Goal: Information Seeking & Learning: Learn about a topic

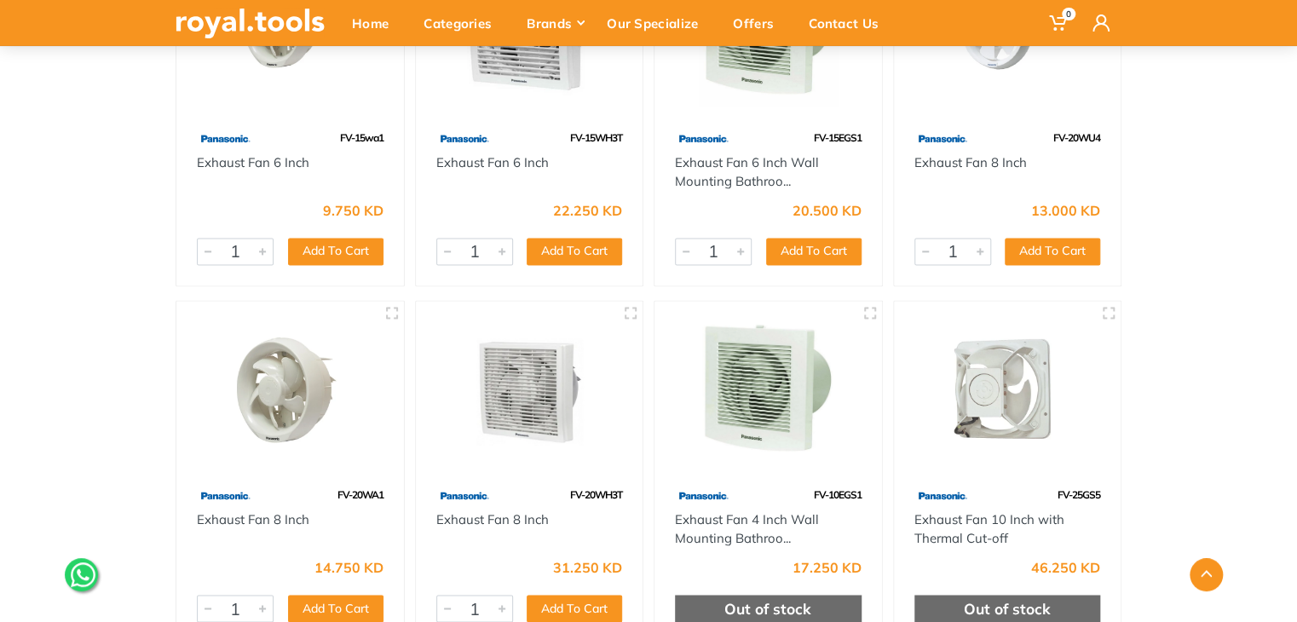
scroll to position [1033, 0]
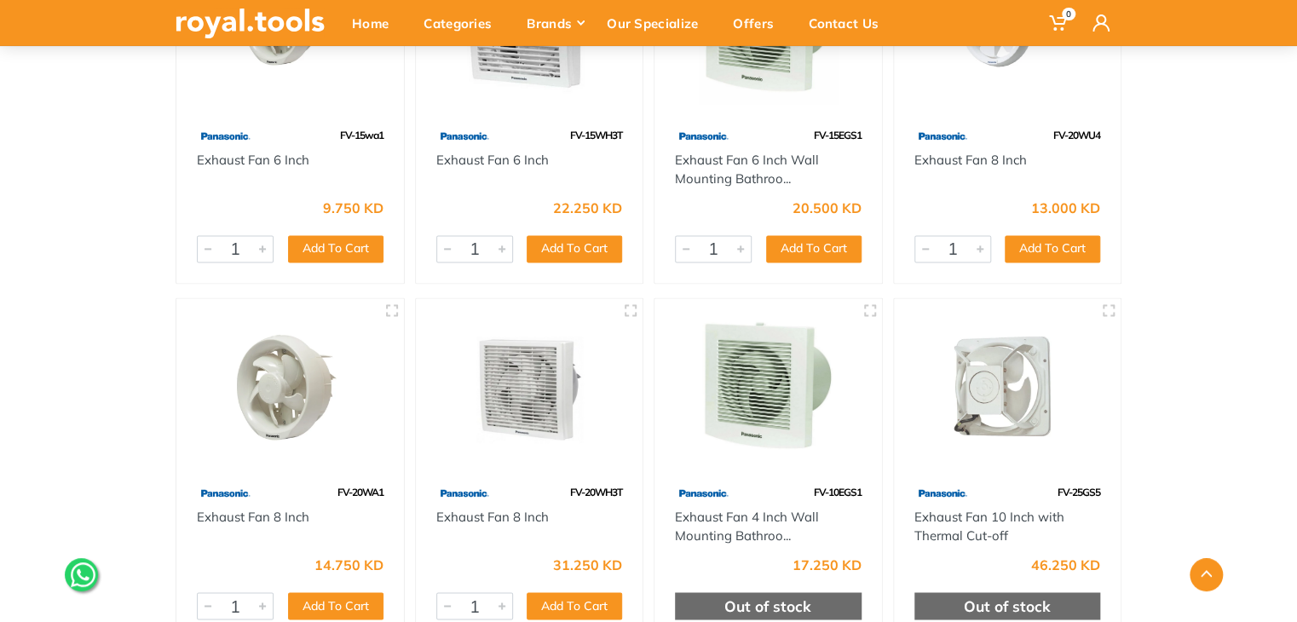
click at [767, 415] on img at bounding box center [768, 387] width 197 height 147
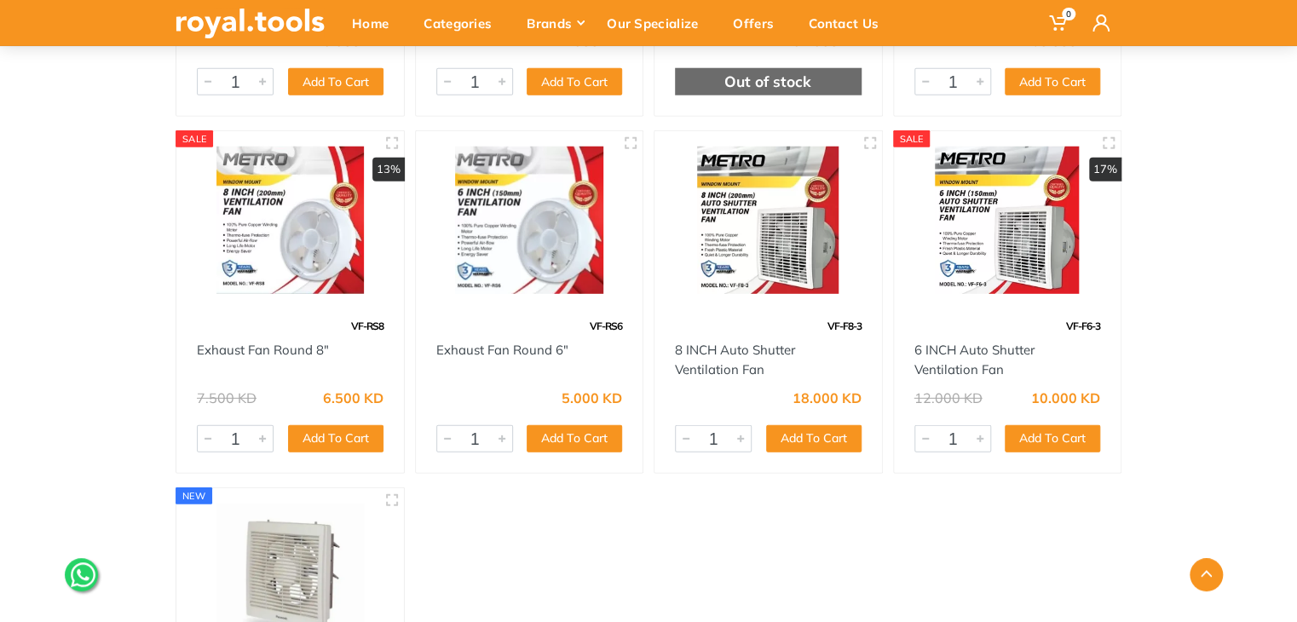
scroll to position [2311, 0]
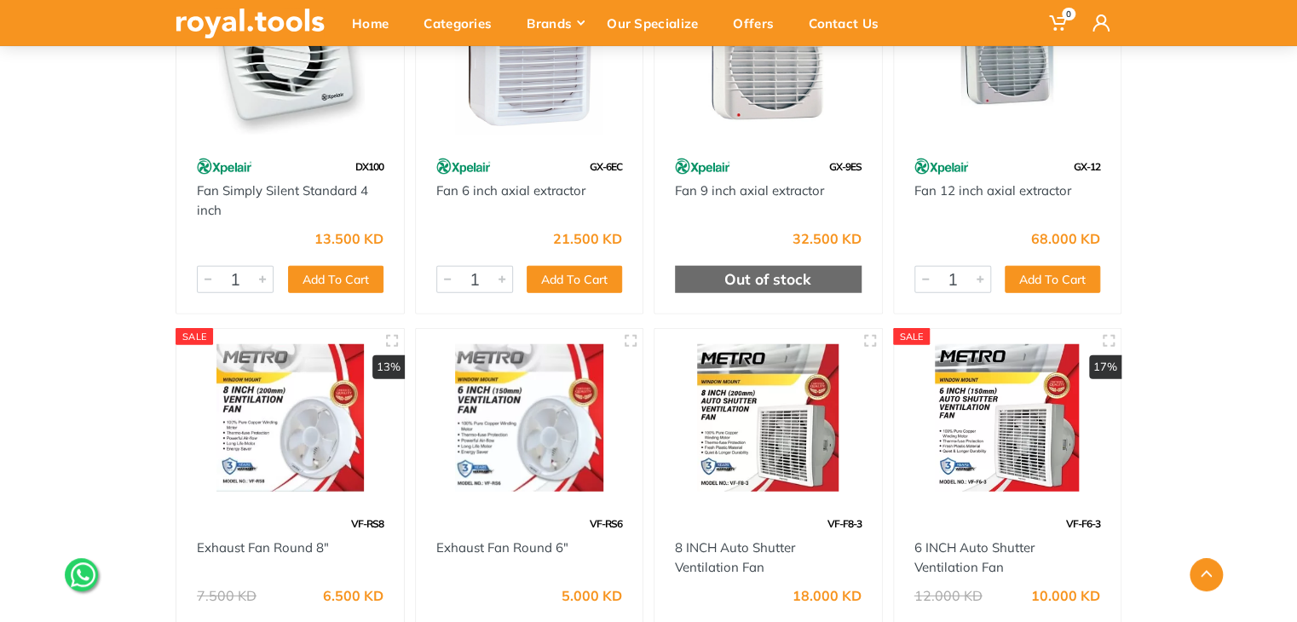
scroll to position [1960, 0]
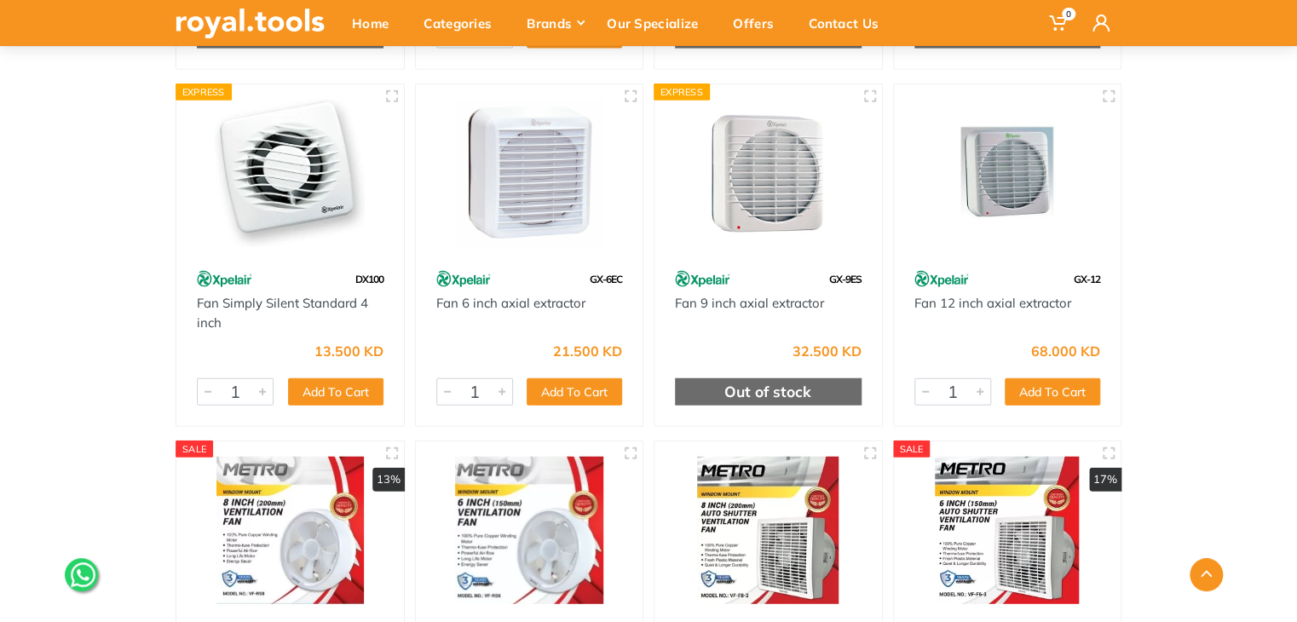
click at [336, 229] on img at bounding box center [290, 173] width 197 height 147
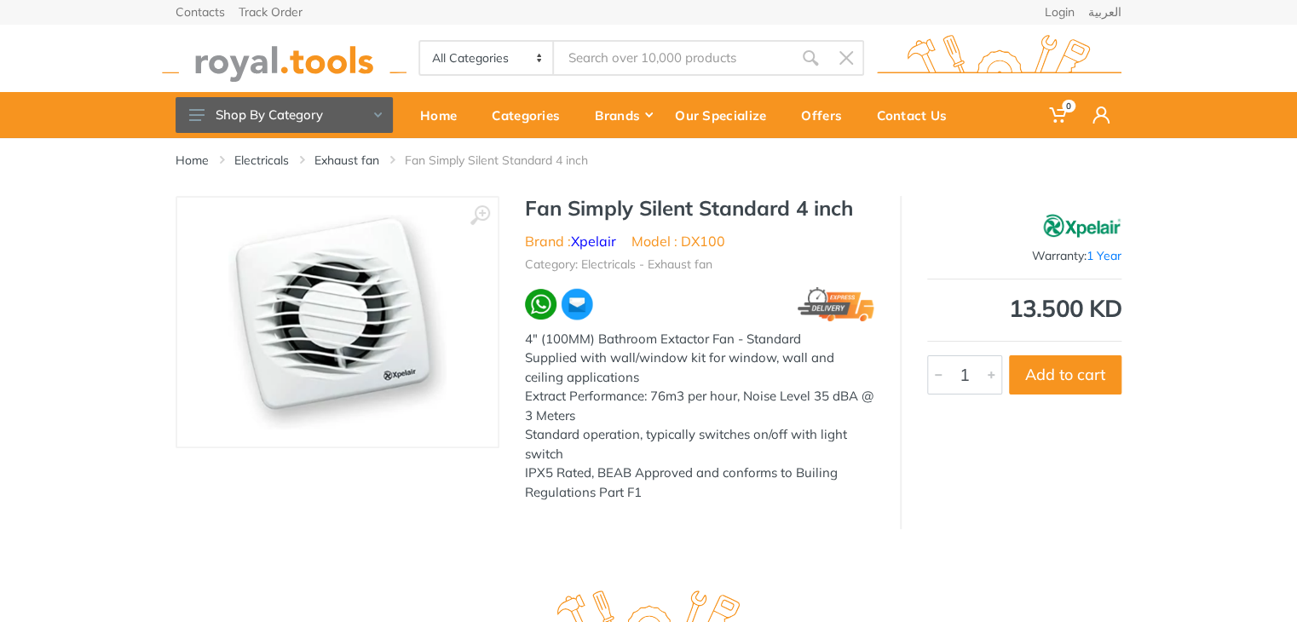
drag, startPoint x: 855, startPoint y: 210, endPoint x: 525, endPoint y: 213, distance: 330.6
click at [525, 213] on h1 "Fan Simply Silent Standard 4 inch" at bounding box center [699, 208] width 349 height 25
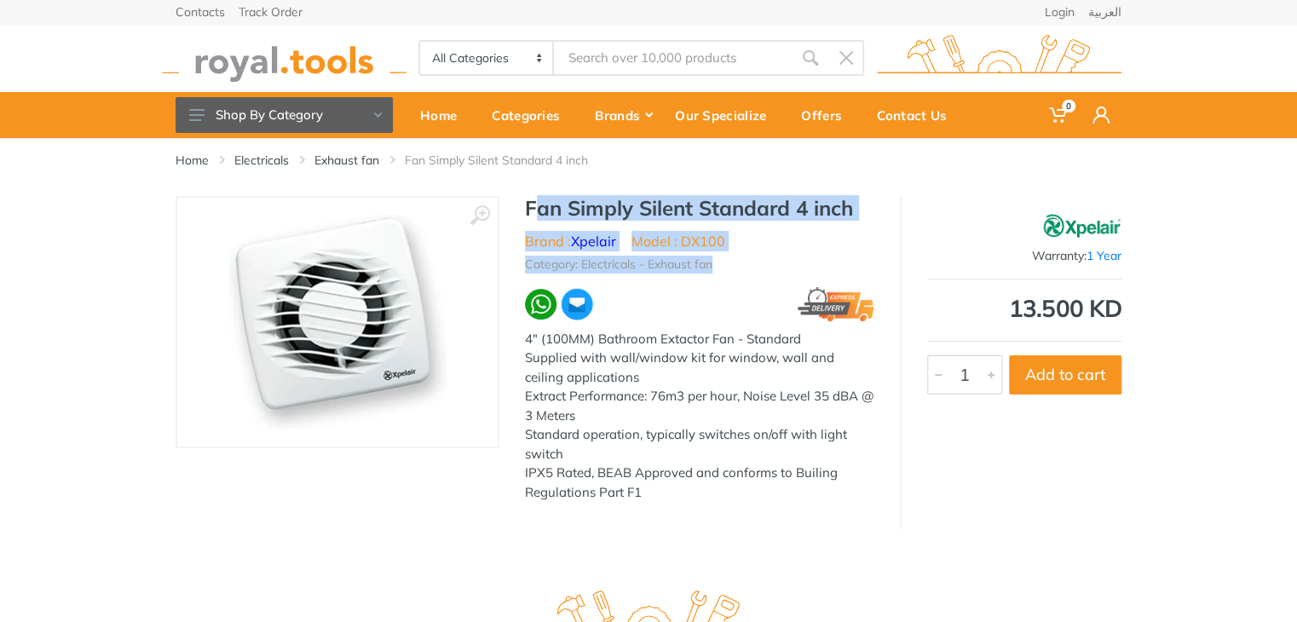
drag, startPoint x: 716, startPoint y: 270, endPoint x: 519, endPoint y: 205, distance: 207.2
click at [519, 205] on div "Fan Simply Silent Standard 4 inch Brand : Xpelair Model : DX100 Category: Elect…" at bounding box center [699, 354] width 400 height 316
copy div "Fan Simply Silent Standard 4 inch Brand : Xpelair Model : DX100 Category: Elect…"
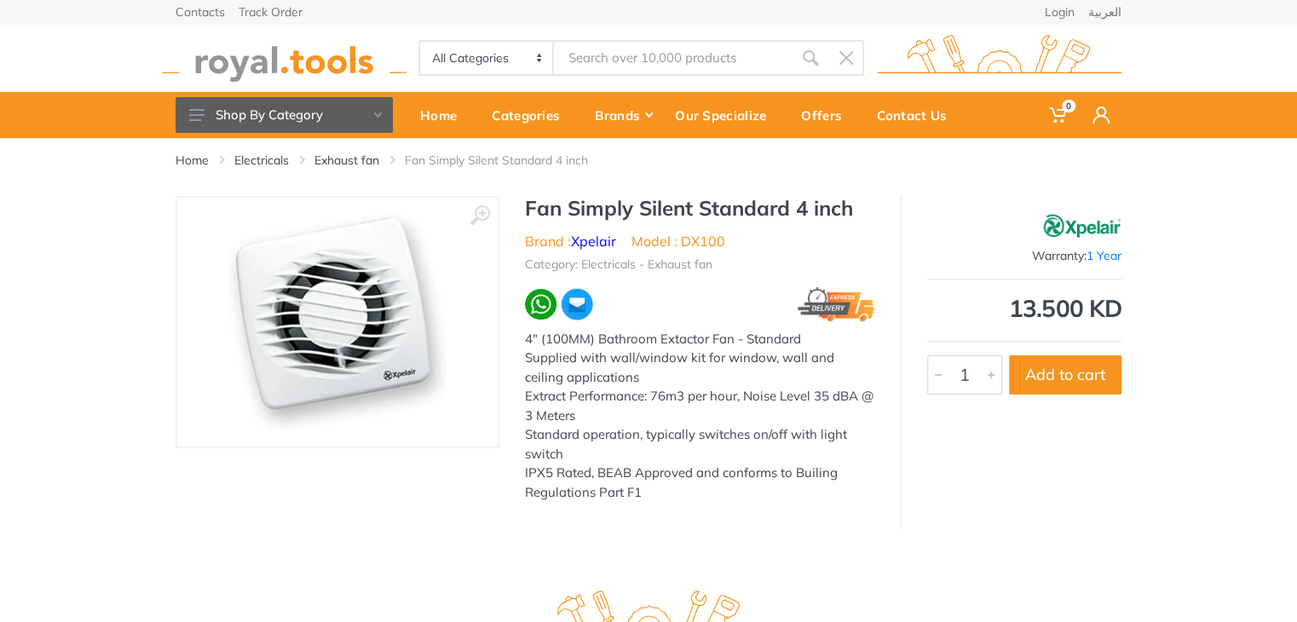
click at [627, 427] on div "4" (100MM) Bathroom Extactor Fan - Standard Supplied with wall/window kit for w…" at bounding box center [699, 416] width 349 height 173
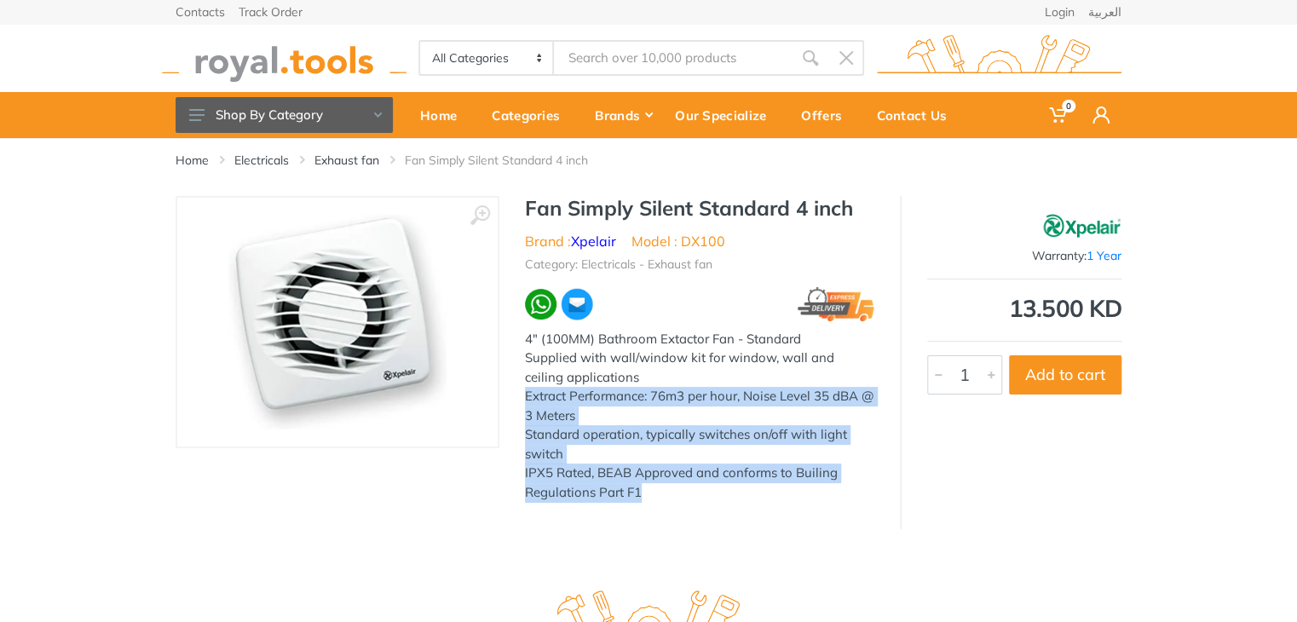
drag, startPoint x: 521, startPoint y: 398, endPoint x: 662, endPoint y: 490, distance: 168.0
click at [662, 490] on div "Fan Simply Silent Standard 4 inch Brand : Xpelair Model : DX100 Category: Elect…" at bounding box center [699, 354] width 400 height 316
drag, startPoint x: 519, startPoint y: 342, endPoint x: 653, endPoint y: 488, distance: 198.4
click at [656, 490] on div "Fan Simply Silent Standard 4 inch Brand : Xpelair Model : DX100 Category: Elect…" at bounding box center [699, 354] width 400 height 316
copy div "4" (100MM) Bathroom Extactor Fan - Standard Supplied with wall/window kit for w…"
